Goal: Task Accomplishment & Management: Complete application form

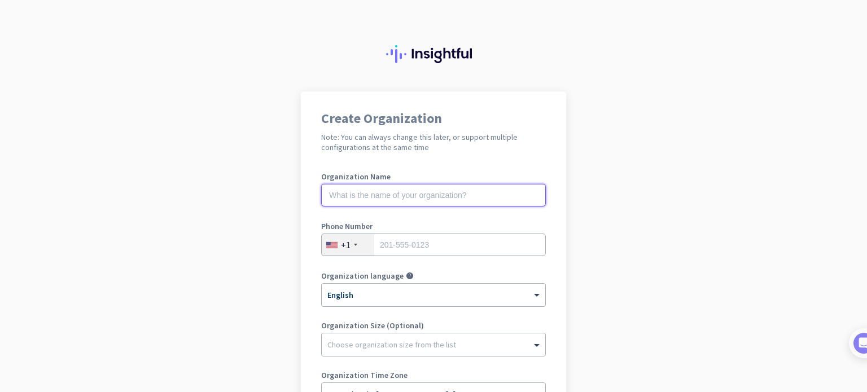
click at [432, 191] on input "text" at bounding box center [433, 195] width 225 height 23
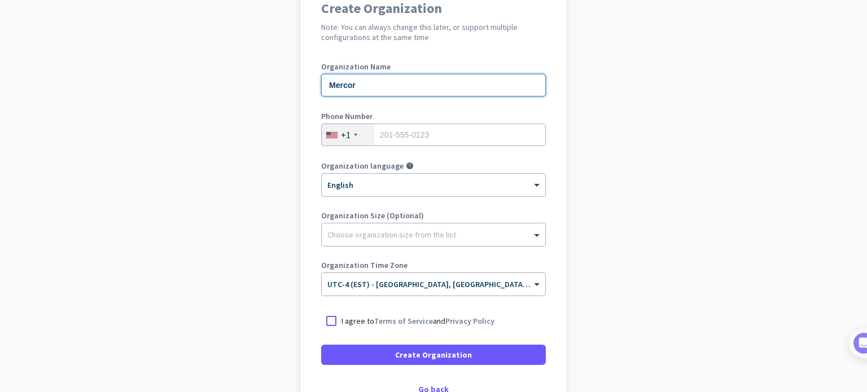
scroll to position [113, 0]
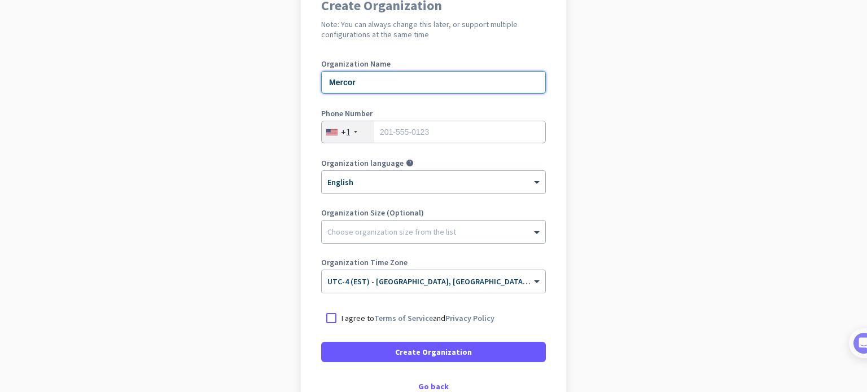
type input "Mercor"
click at [394, 130] on input "tel" at bounding box center [433, 132] width 225 height 23
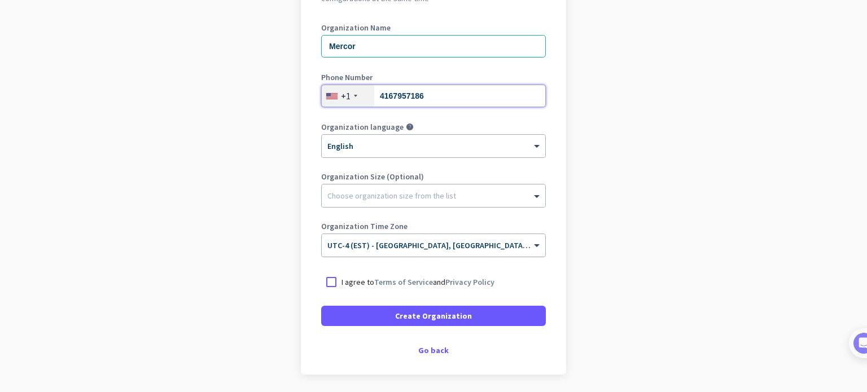
scroll to position [169, 0]
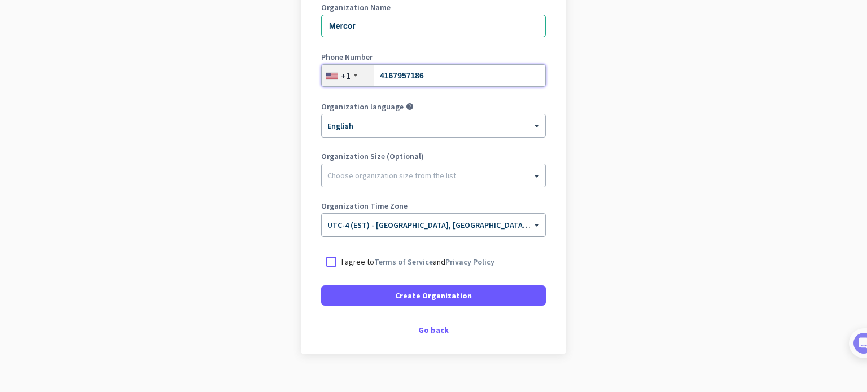
type input "4167957186"
click at [388, 225] on input "text" at bounding box center [422, 221] width 190 height 8
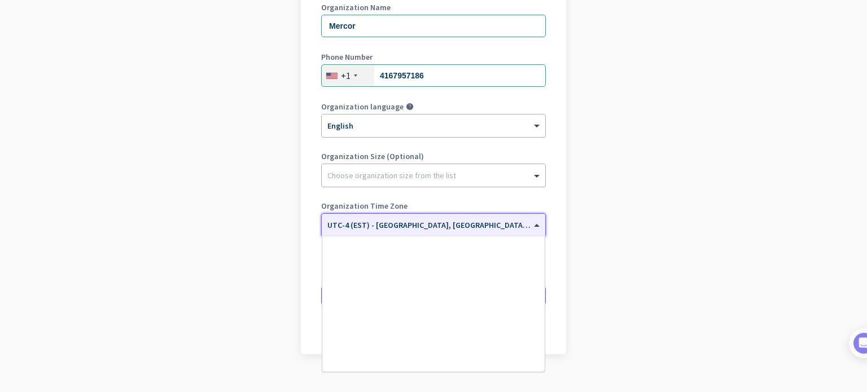
scroll to position [1341, 0]
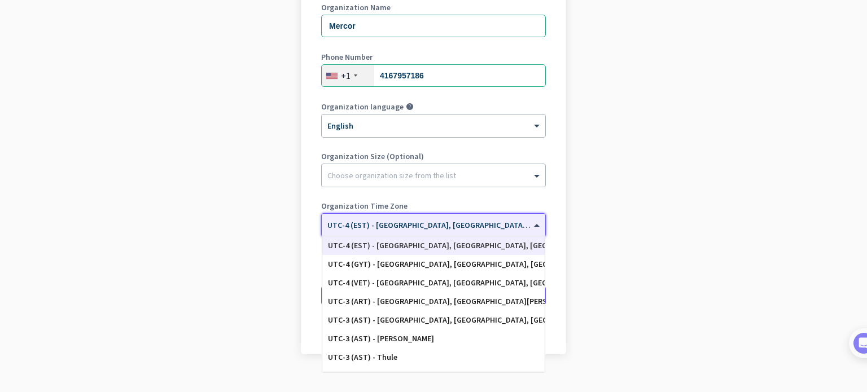
click at [384, 242] on div "UTC-4 (EST) - [GEOGRAPHIC_DATA], [GEOGRAPHIC_DATA], [GEOGRAPHIC_DATA], [GEOGRAP…" at bounding box center [433, 246] width 211 height 10
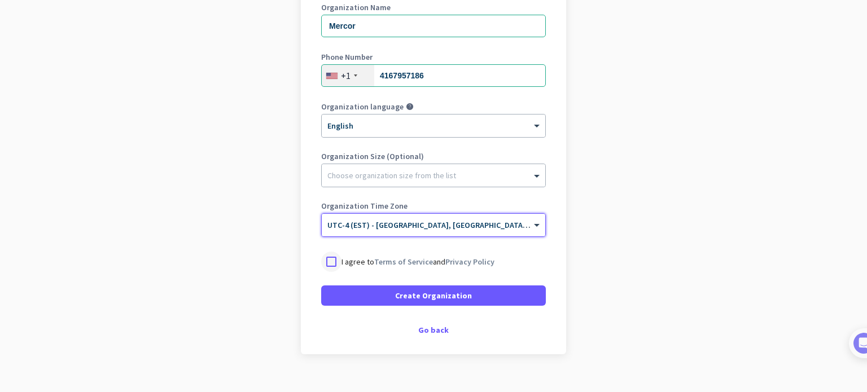
click at [321, 259] on div at bounding box center [331, 262] width 20 height 20
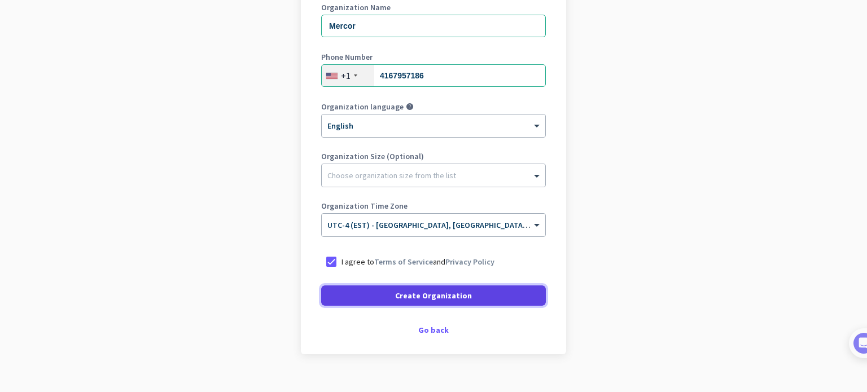
click at [401, 291] on span "Create Organization" at bounding box center [433, 295] width 77 height 11
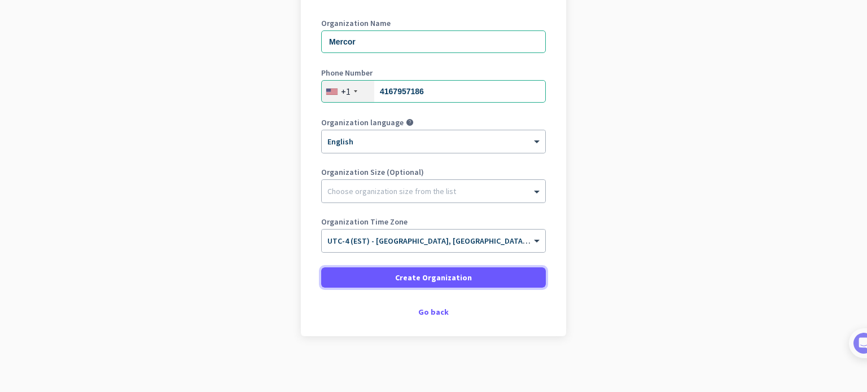
scroll to position [85, 0]
